Goal: Task Accomplishment & Management: Complete application form

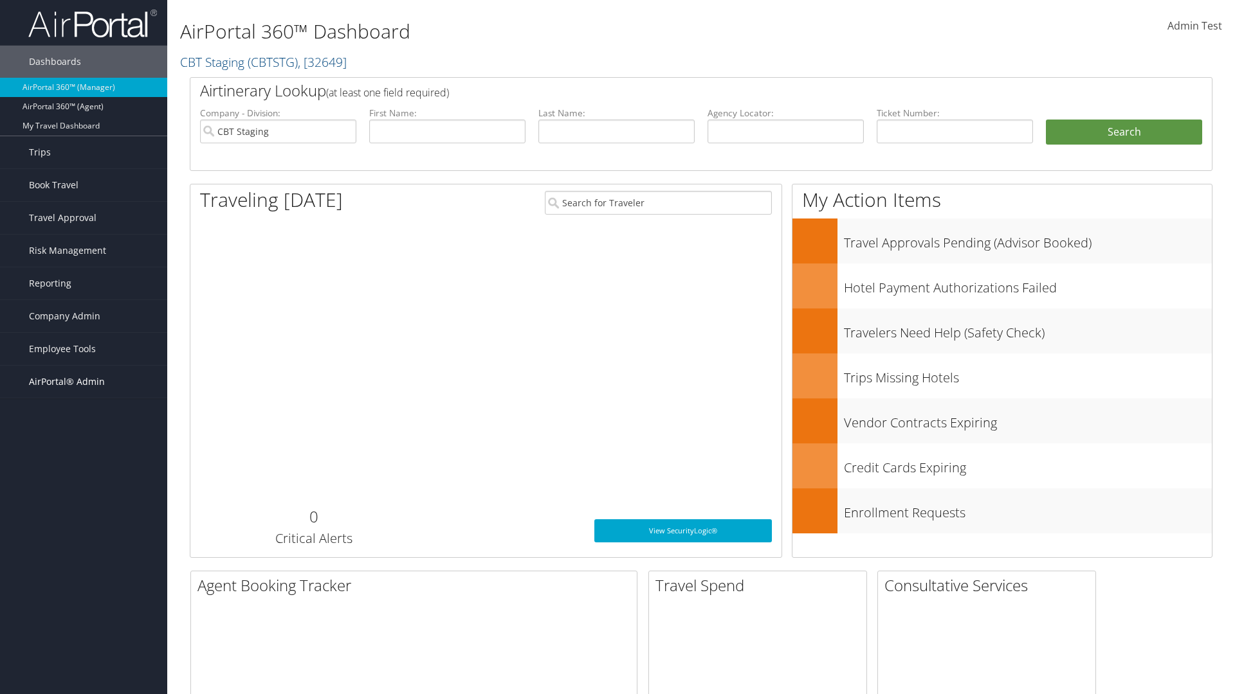
click at [84, 382] on span "AirPortal® Admin" at bounding box center [67, 382] width 76 height 32
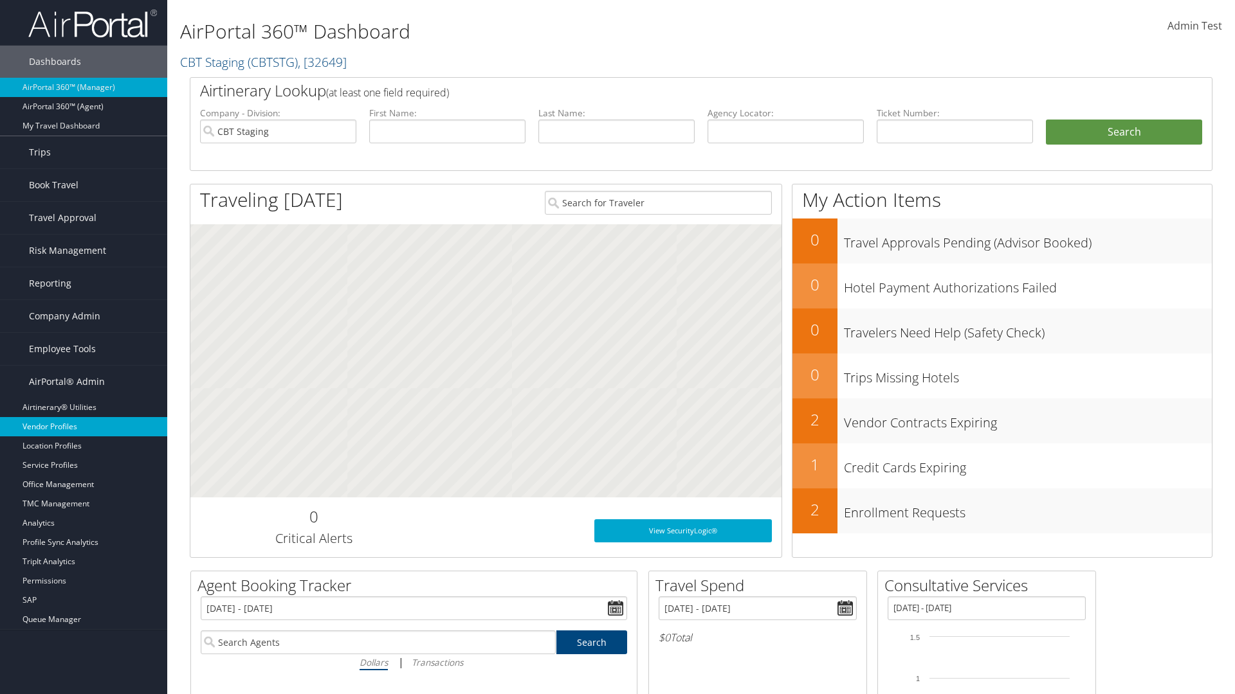
click at [84, 427] on link "Vendor Profiles" at bounding box center [83, 426] width 167 height 19
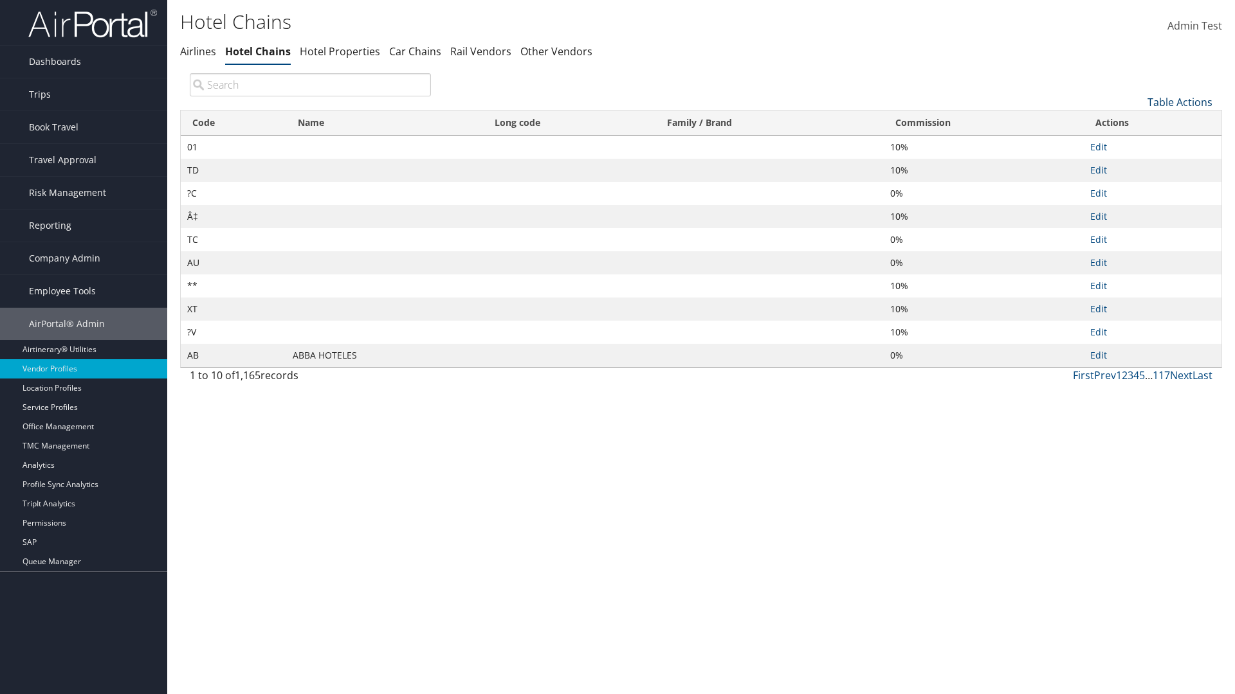
click at [1179, 102] on link "Table Actions" at bounding box center [1179, 102] width 65 height 14
click at [1136, 122] on link "New Record" at bounding box center [1136, 122] width 169 height 22
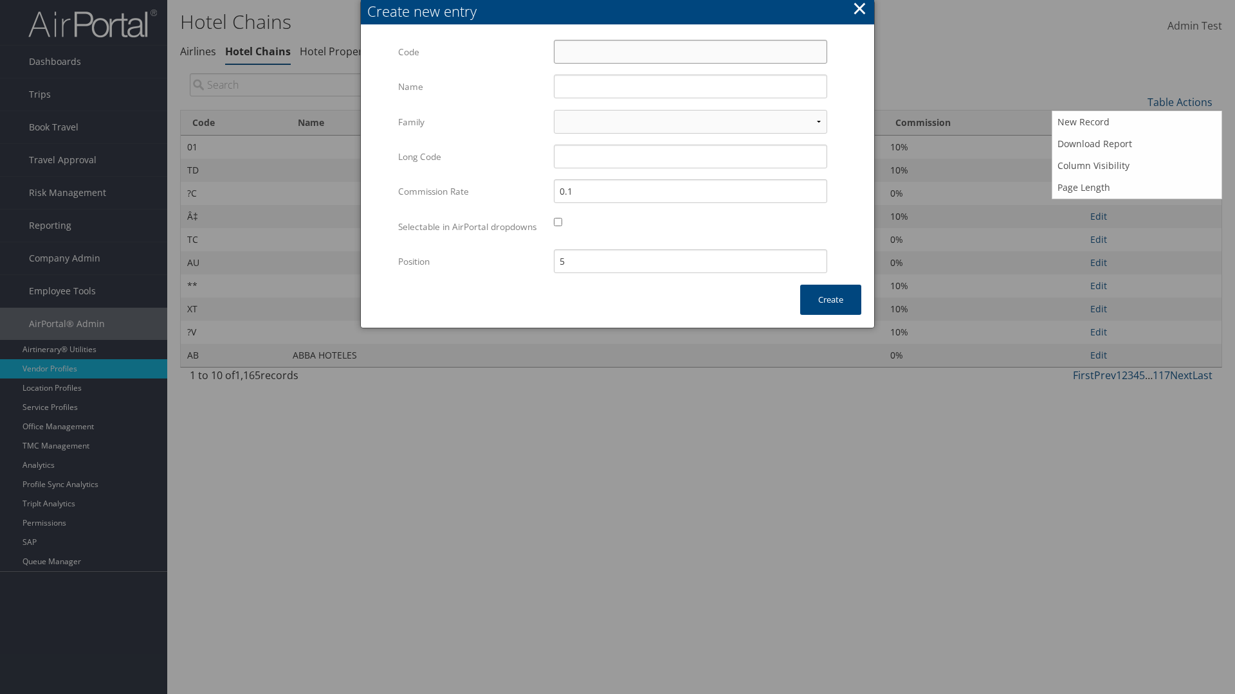
click at [690, 51] on input "Code" at bounding box center [690, 52] width 273 height 24
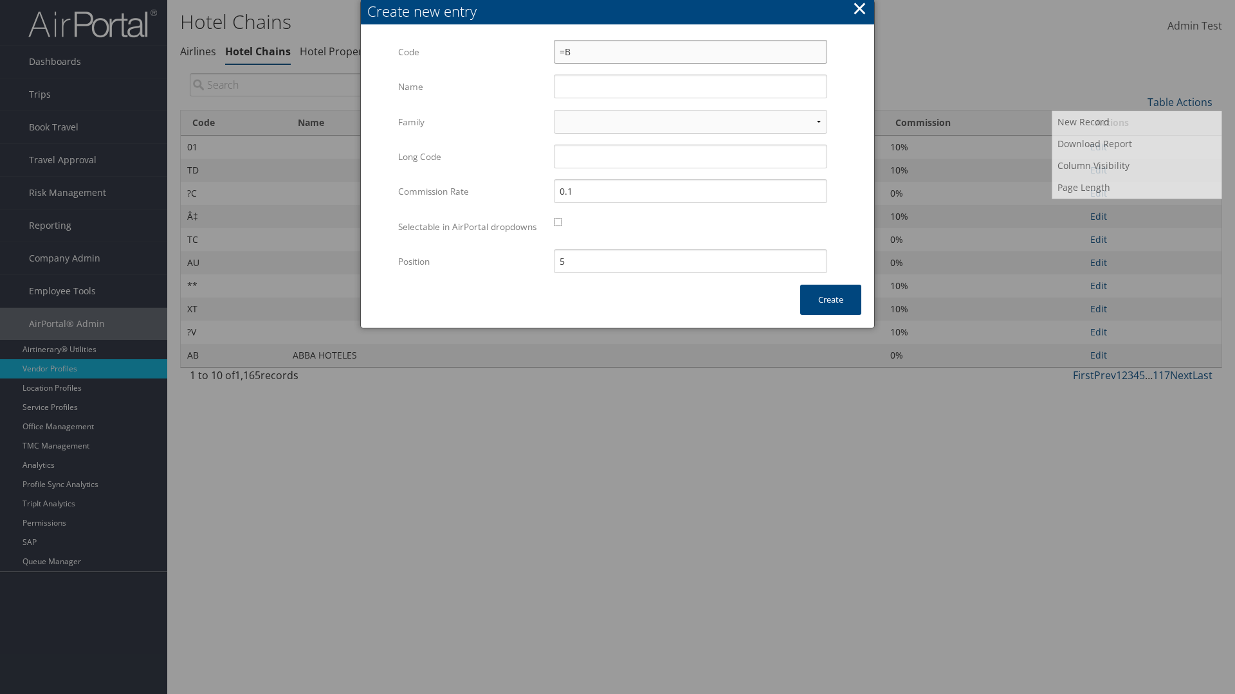
type input "=B"
type input "Yotel"
click at [690, 86] on input "Yotel" at bounding box center [690, 87] width 273 height 24
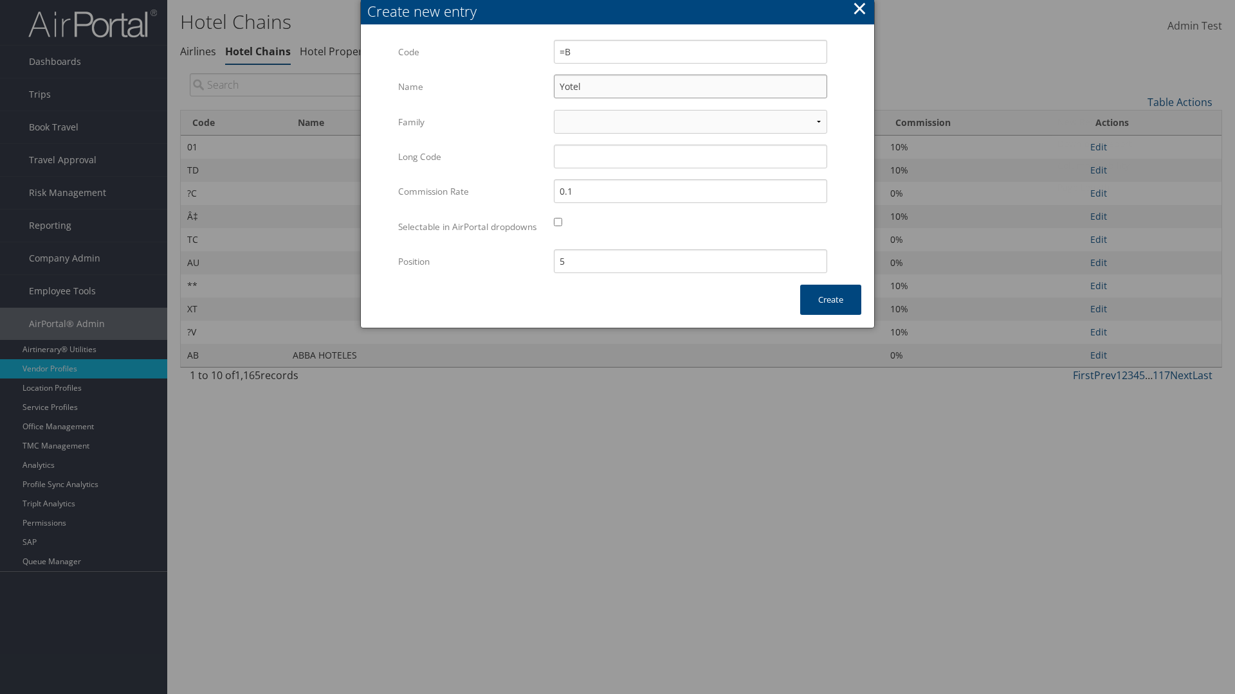
type input "=B"
type input "Yotel"
click at [830, 313] on button "Create" at bounding box center [830, 300] width 61 height 30
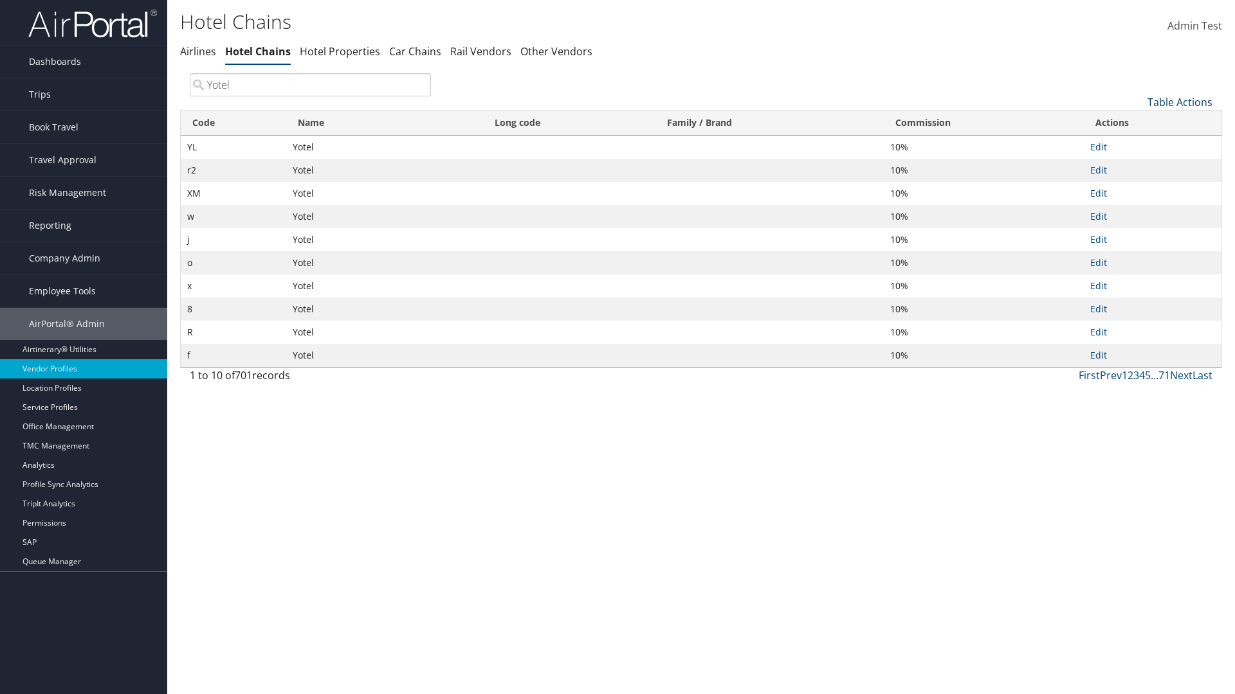
type input "Yotel"
click at [1179, 102] on link "Table Actions" at bounding box center [1179, 102] width 65 height 14
click at [1136, 165] on link "Column Visibility" at bounding box center [1136, 166] width 169 height 22
click at [1136, 123] on link "Code" at bounding box center [1136, 124] width 169 height 22
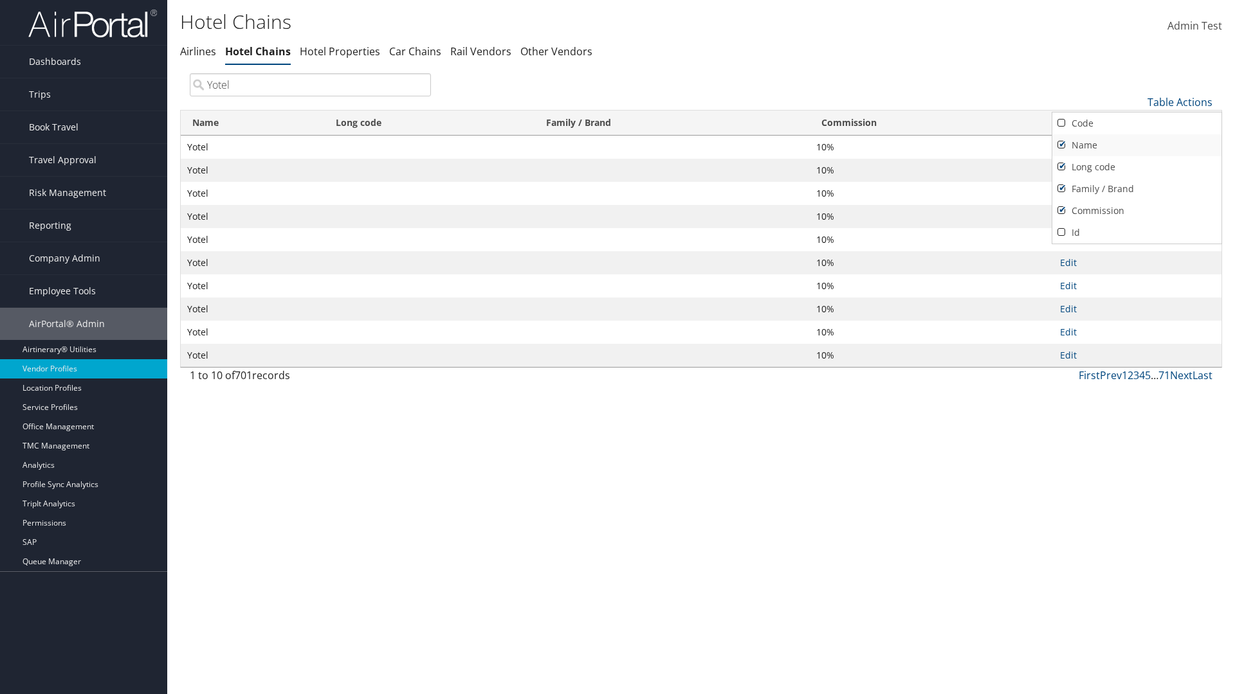
click at [1136, 145] on link "Name" at bounding box center [1136, 145] width 169 height 22
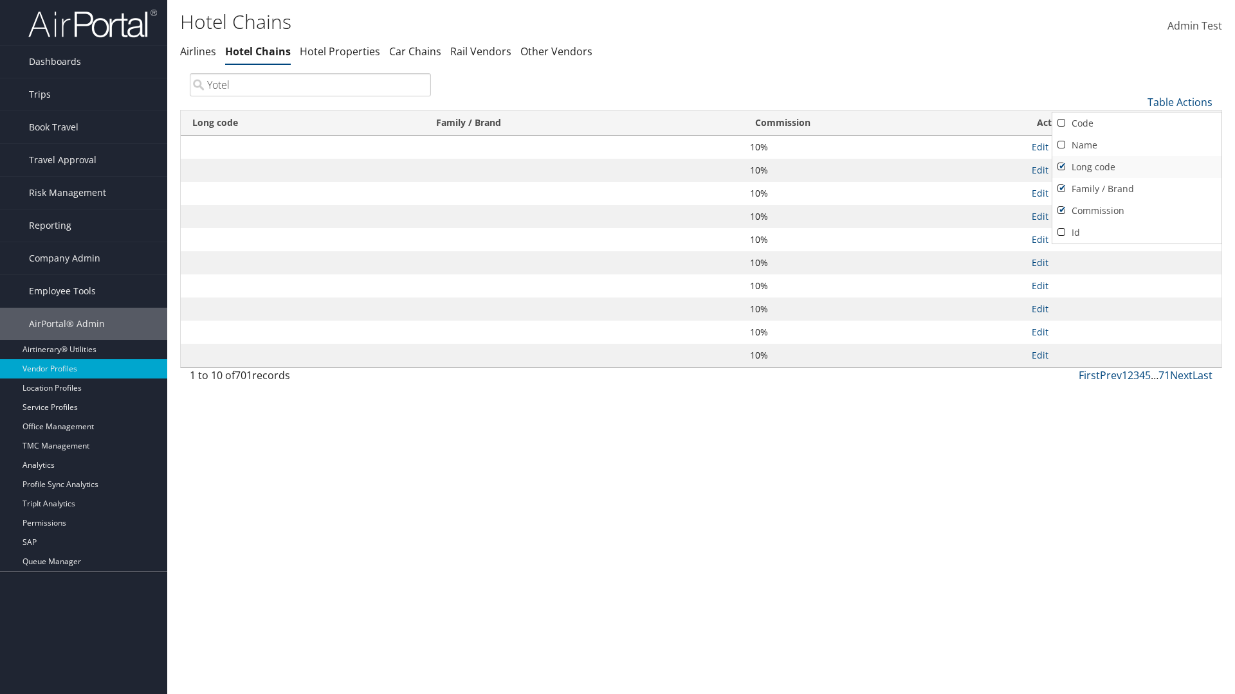
click at [1136, 167] on link "Long code" at bounding box center [1136, 167] width 169 height 22
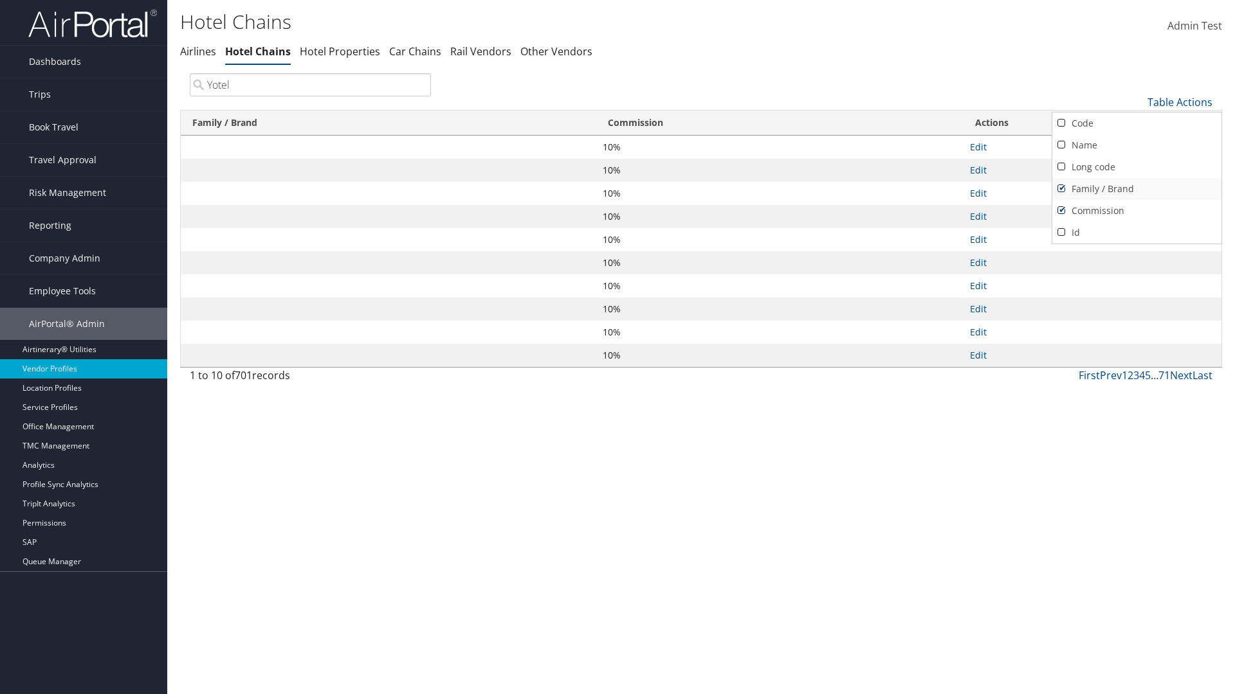
click at [1136, 188] on link "Family / Brand" at bounding box center [1136, 189] width 169 height 22
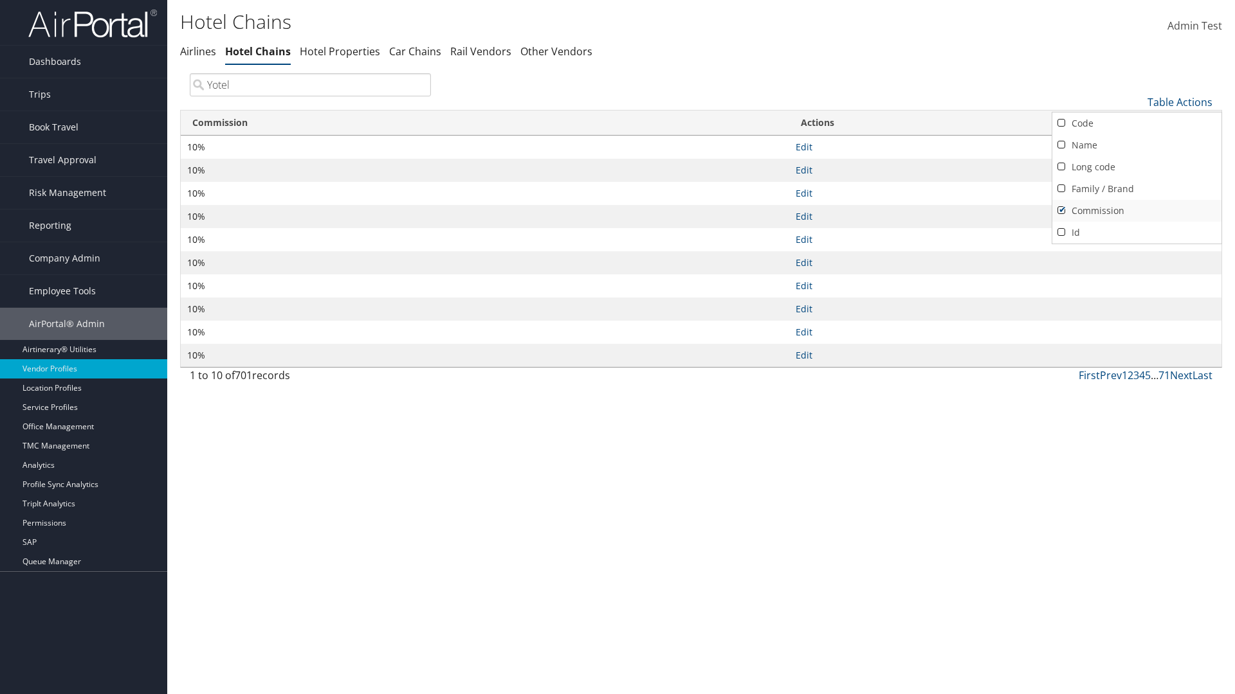
click at [1136, 210] on link "Commission" at bounding box center [1136, 211] width 169 height 22
click at [617, 347] on div at bounding box center [617, 347] width 1235 height 694
